Goal: Information Seeking & Learning: Learn about a topic

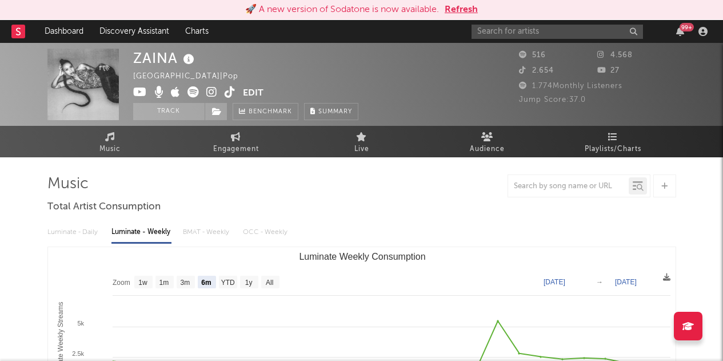
select select "6m"
click at [551, 34] on input "text" at bounding box center [556, 32] width 171 height 14
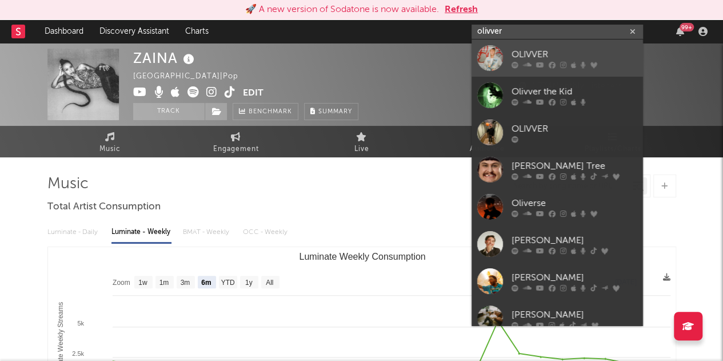
type input "olivver"
click at [527, 54] on div "OLIVVER" at bounding box center [574, 54] width 126 height 14
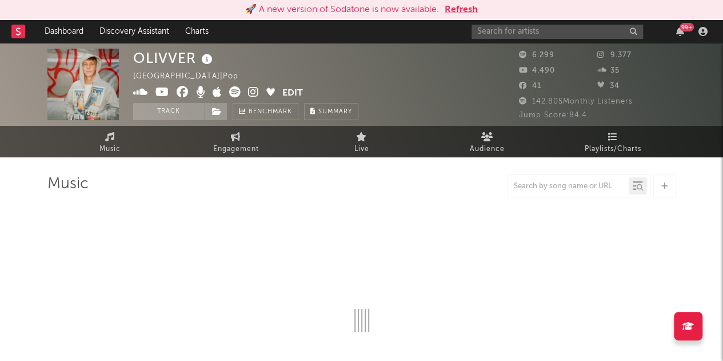
select select "6m"
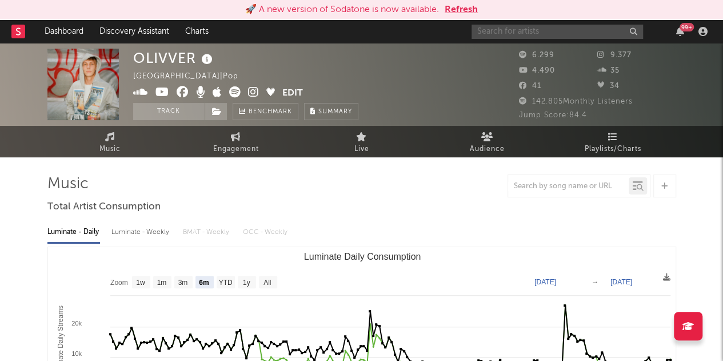
click at [519, 25] on input "text" at bounding box center [556, 32] width 171 height 14
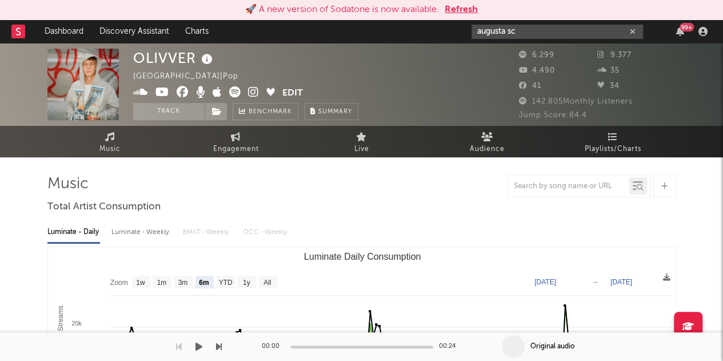
type input "augusta sc"
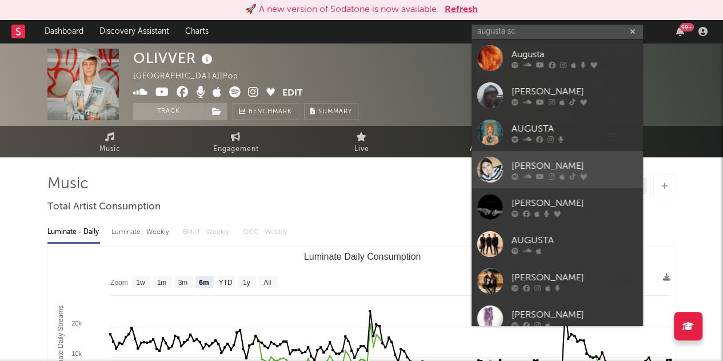
click at [527, 166] on div "[PERSON_NAME]" at bounding box center [574, 166] width 126 height 14
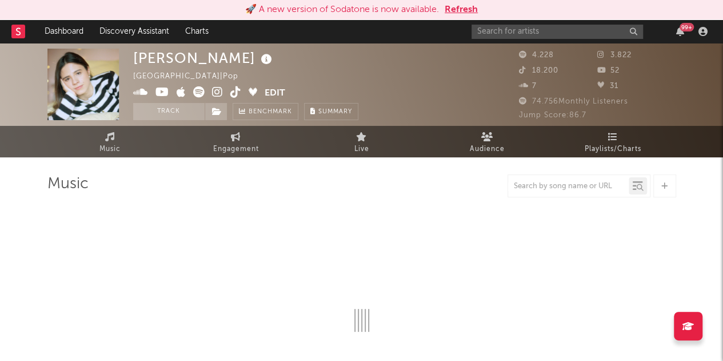
select select "6m"
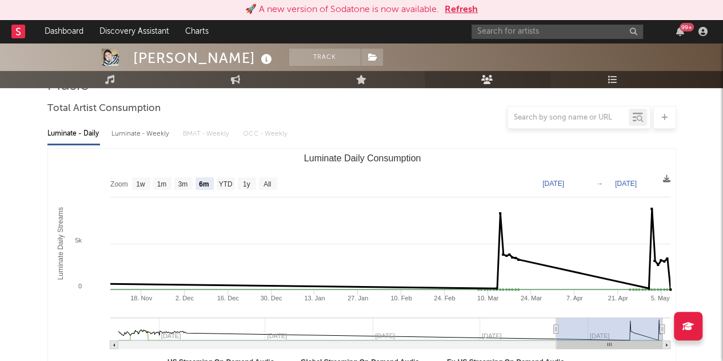
scroll to position [89, 0]
